Goal: Book appointment/travel/reservation

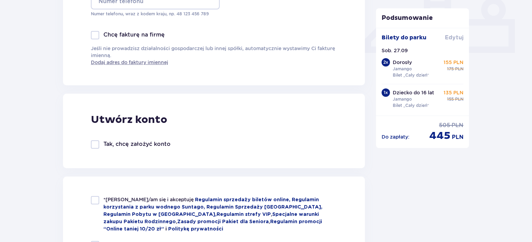
click at [455, 37] on span "Edytuj" at bounding box center [454, 38] width 18 height 8
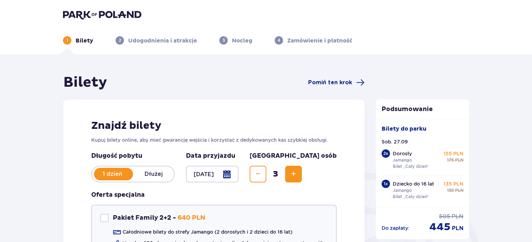
click at [238, 174] on div at bounding box center [212, 174] width 53 height 17
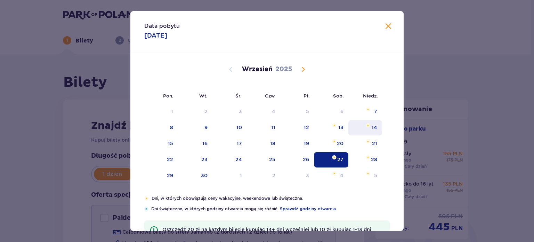
click at [372, 126] on div "14" at bounding box center [375, 127] width 6 height 7
type input "[DATE]"
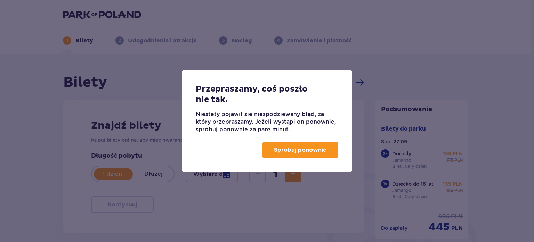
click at [324, 150] on p "Spróbuj ponownie" at bounding box center [300, 150] width 53 height 8
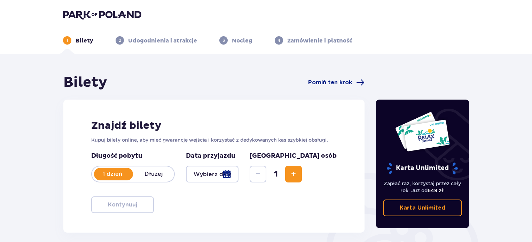
click at [297, 175] on span "Increase" at bounding box center [293, 174] width 8 height 8
click at [238, 171] on div at bounding box center [212, 174] width 53 height 17
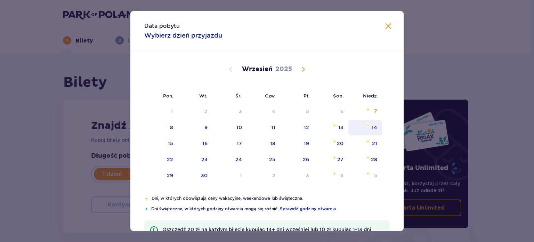
click at [372, 125] on div "14" at bounding box center [375, 127] width 6 height 7
type input "[DATE]"
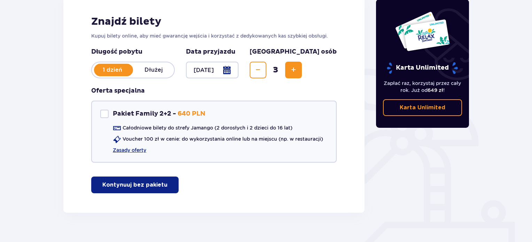
scroll to position [116, 0]
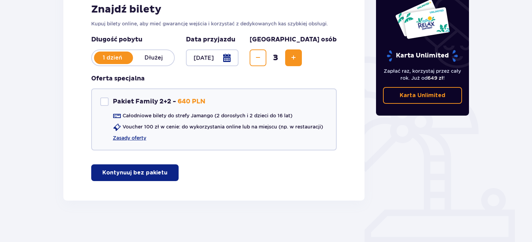
click at [157, 174] on p "Kontynuuj bez pakietu" at bounding box center [134, 173] width 65 height 8
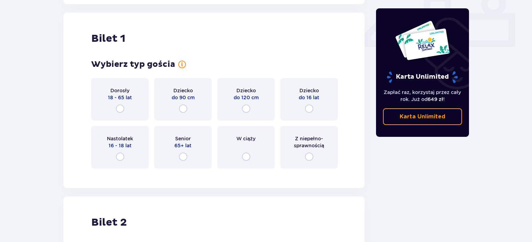
scroll to position [316, 0]
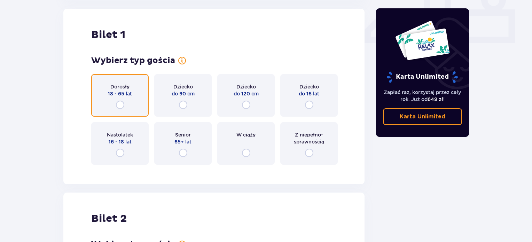
click at [121, 102] on input "radio" at bounding box center [120, 105] width 8 height 8
radio input "true"
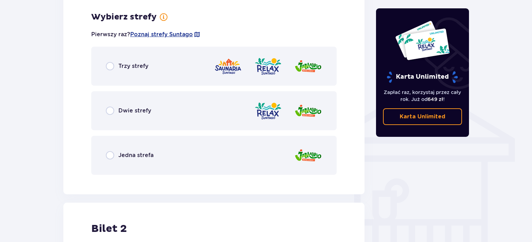
scroll to position [486, 0]
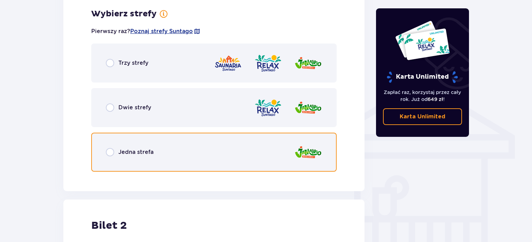
click at [111, 151] on input "radio" at bounding box center [110, 152] width 8 height 8
radio input "true"
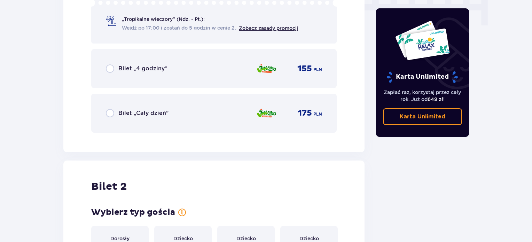
scroll to position [726, 0]
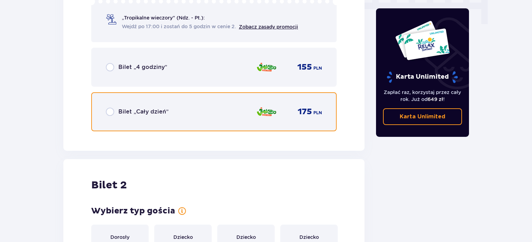
click at [112, 111] on input "radio" at bounding box center [110, 111] width 8 height 8
radio input "true"
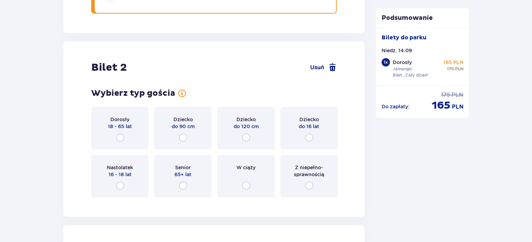
scroll to position [876, 0]
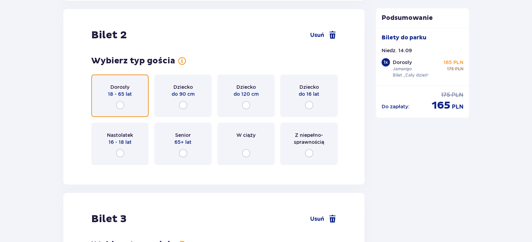
click at [122, 106] on input "radio" at bounding box center [120, 105] width 8 height 8
radio input "true"
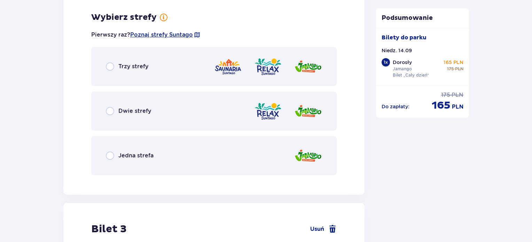
scroll to position [1046, 0]
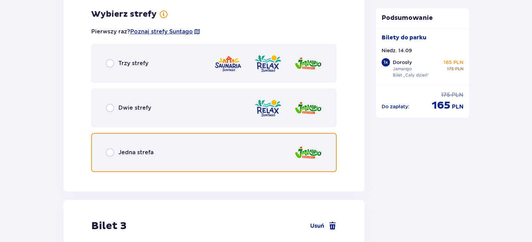
click at [110, 153] on input "radio" at bounding box center [110, 152] width 8 height 8
radio input "true"
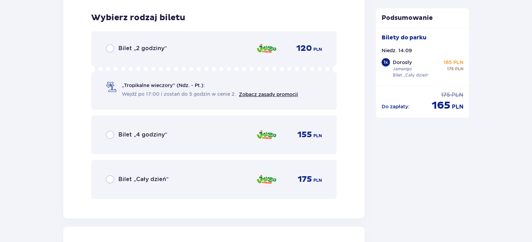
scroll to position [1223, 0]
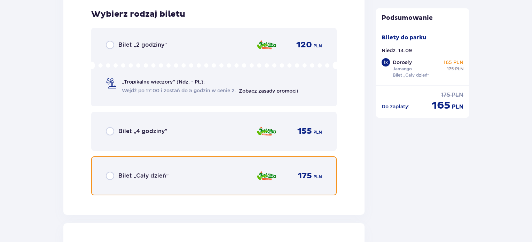
click at [113, 173] on input "radio" at bounding box center [110, 175] width 8 height 8
radio input "true"
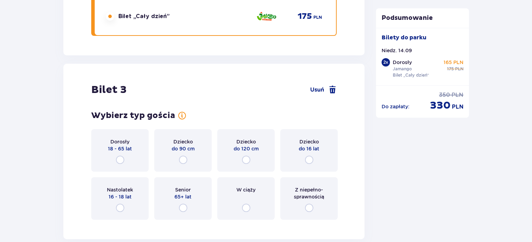
scroll to position [1436, 0]
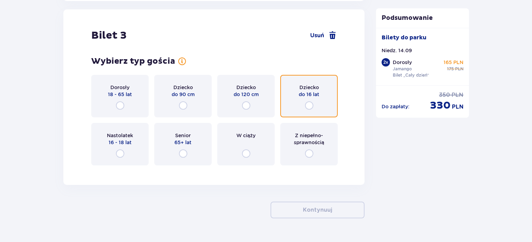
click at [309, 102] on input "radio" at bounding box center [309, 105] width 8 height 8
radio input "true"
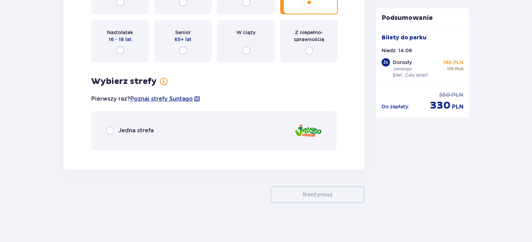
scroll to position [1541, 0]
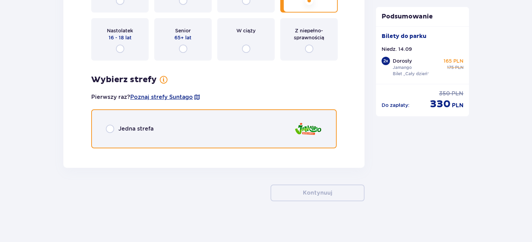
click at [111, 127] on input "radio" at bounding box center [110, 129] width 8 height 8
radio input "true"
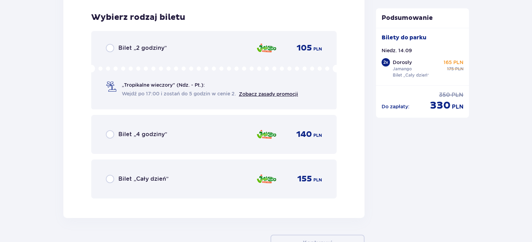
scroll to position [1694, 0]
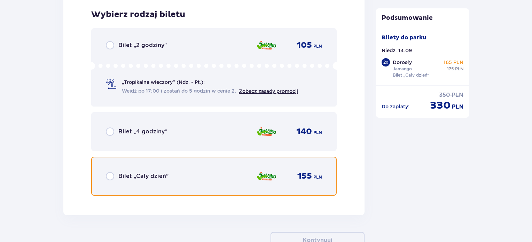
click at [110, 175] on input "radio" at bounding box center [110, 176] width 8 height 8
radio input "true"
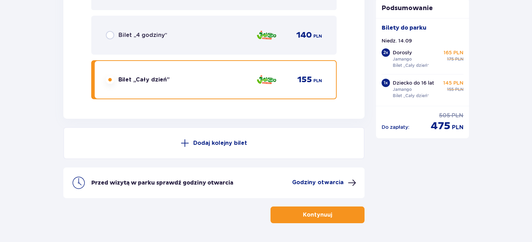
scroll to position [1812, 0]
